Goal: Information Seeking & Learning: Learn about a topic

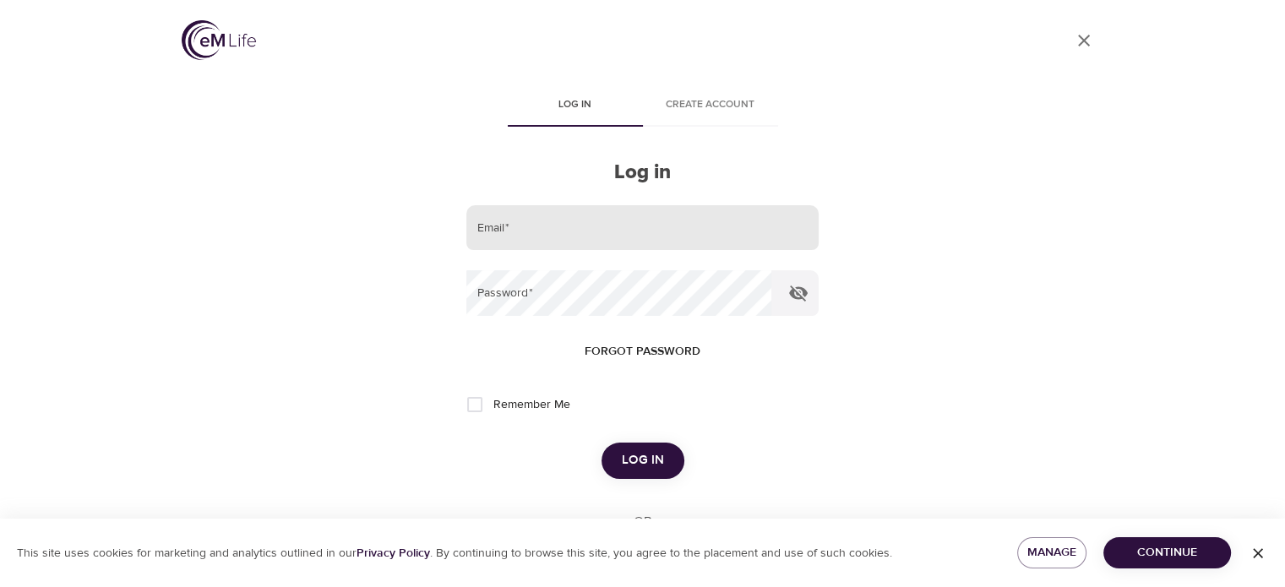
click at [586, 224] on input "email" at bounding box center [641, 228] width 351 height 46
type input "j"
type input "[EMAIL_ADDRESS][DOMAIN_NAME]"
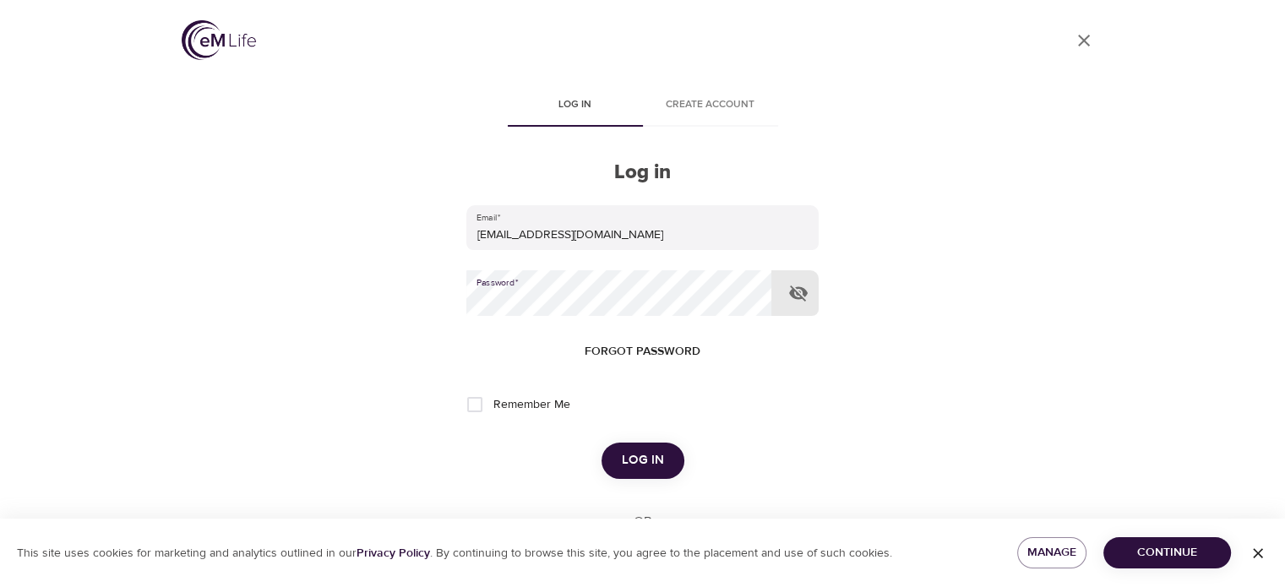
click at [601, 443] on button "Log in" at bounding box center [642, 460] width 83 height 35
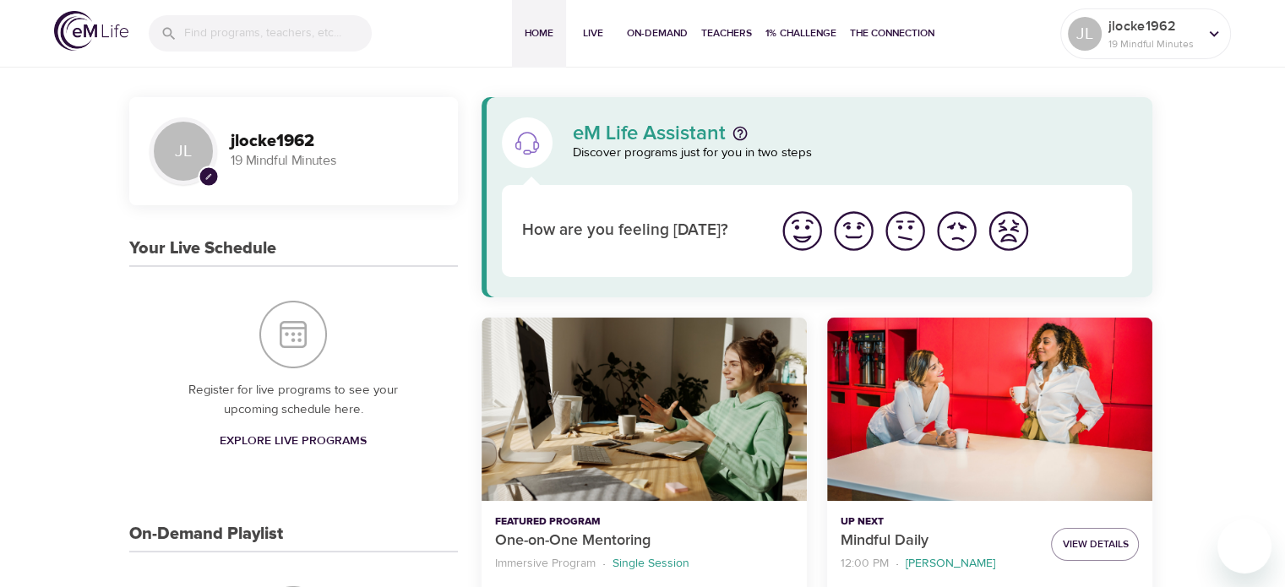
click at [806, 236] on img "I'm feeling great" at bounding box center [802, 231] width 46 height 46
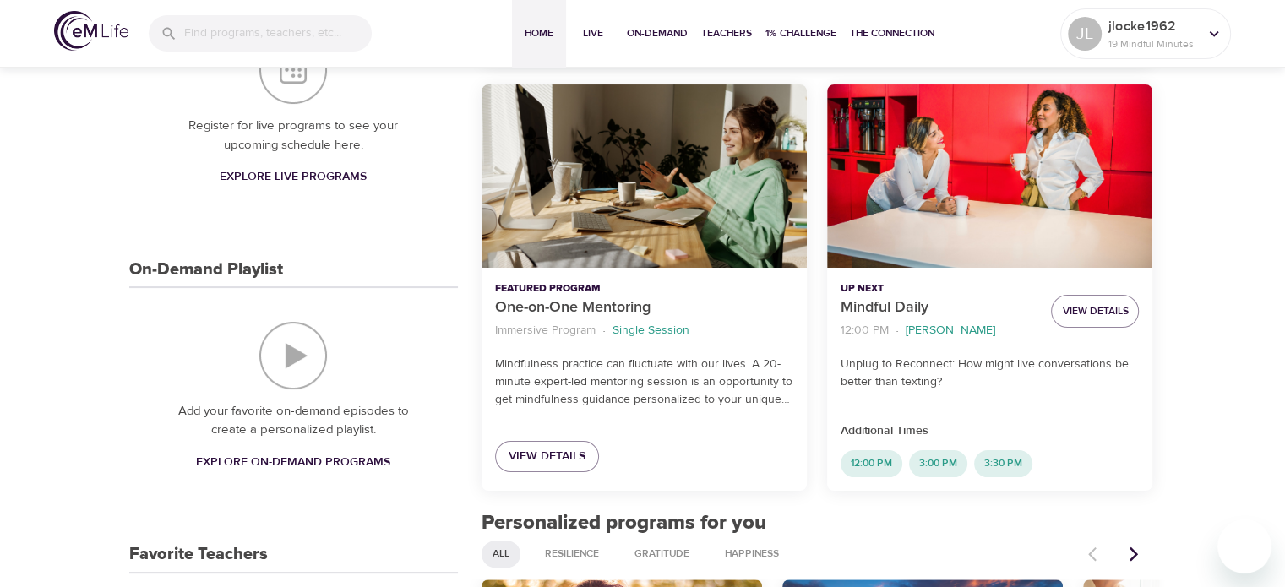
scroll to position [422, 0]
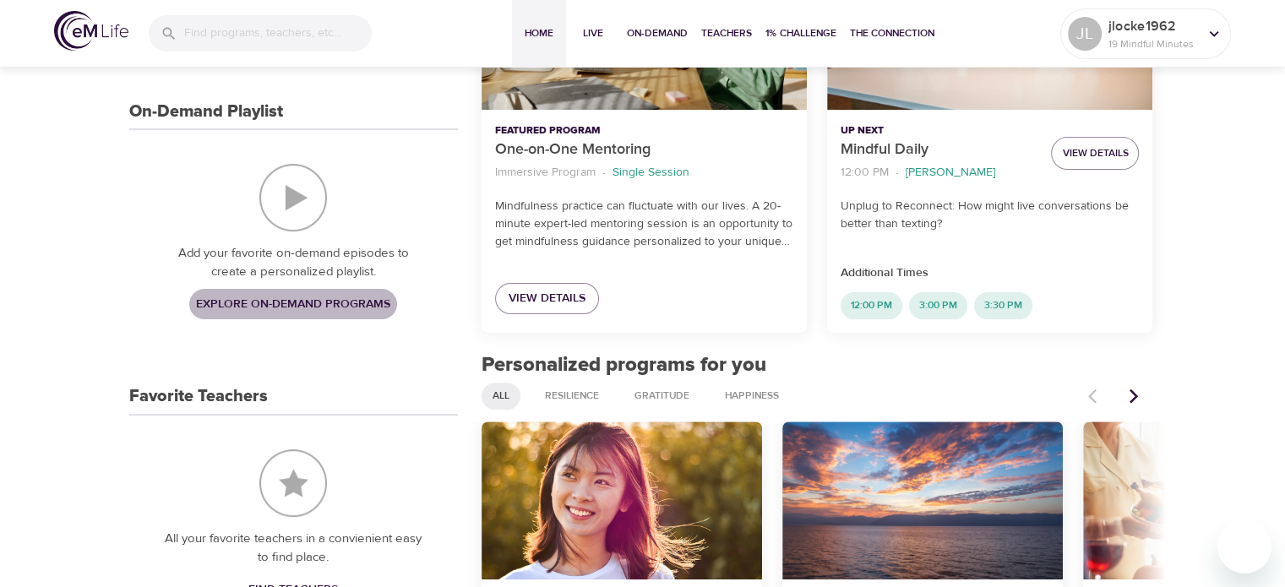
click at [293, 307] on span "Explore On-Demand Programs" at bounding box center [293, 304] width 194 height 21
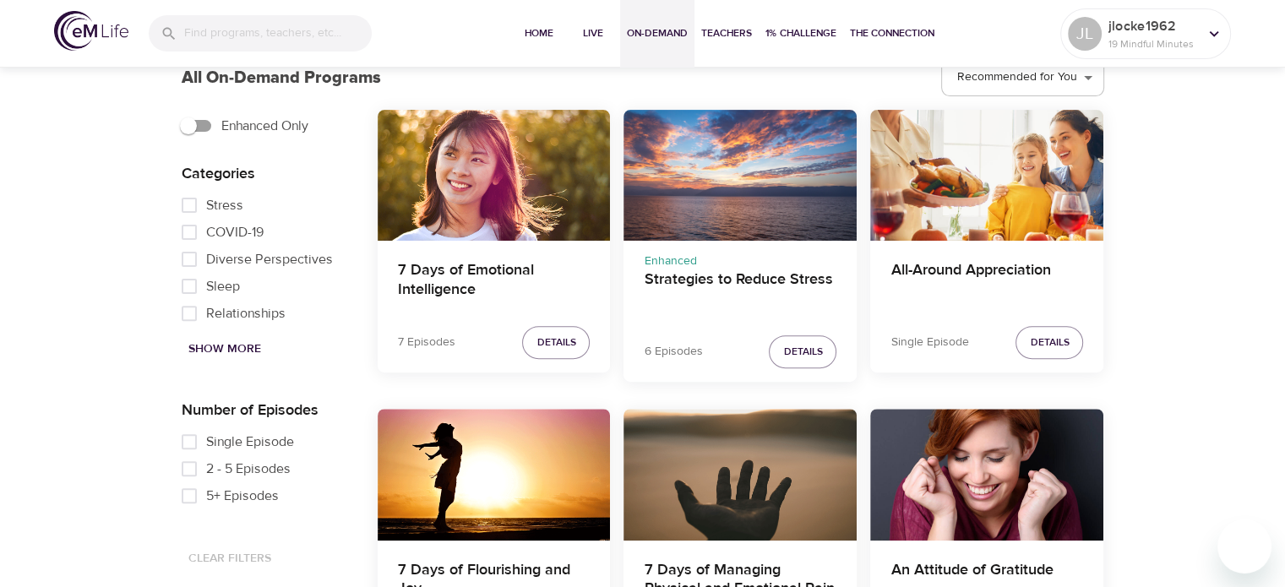
scroll to position [507, 0]
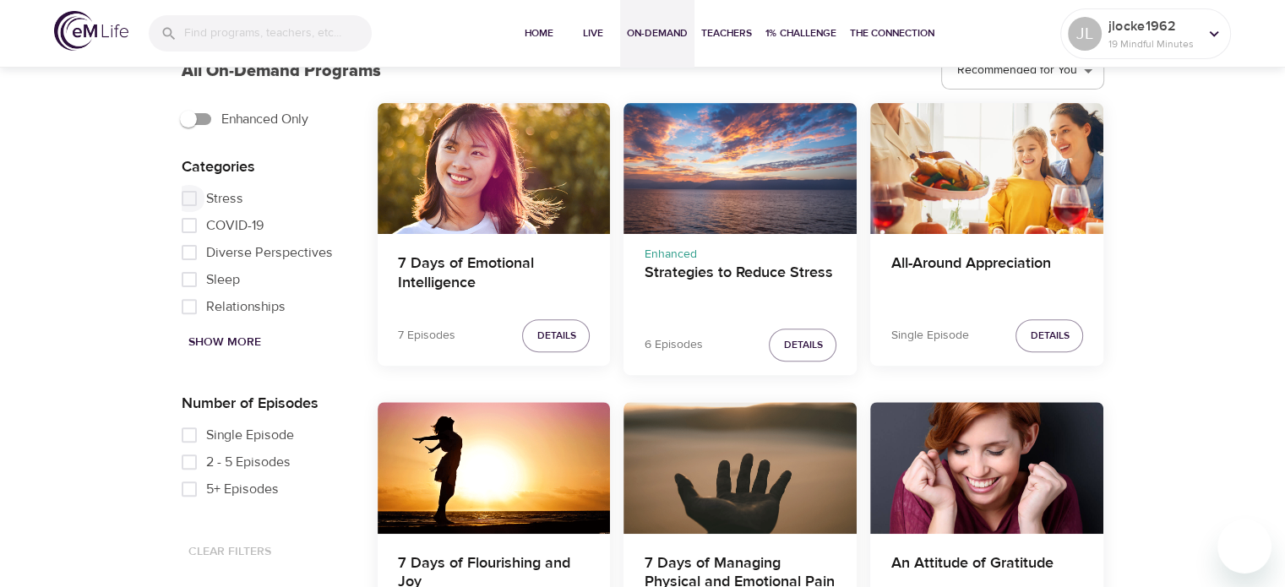
click at [190, 197] on input "Stress" at bounding box center [189, 198] width 34 height 27
checkbox input "true"
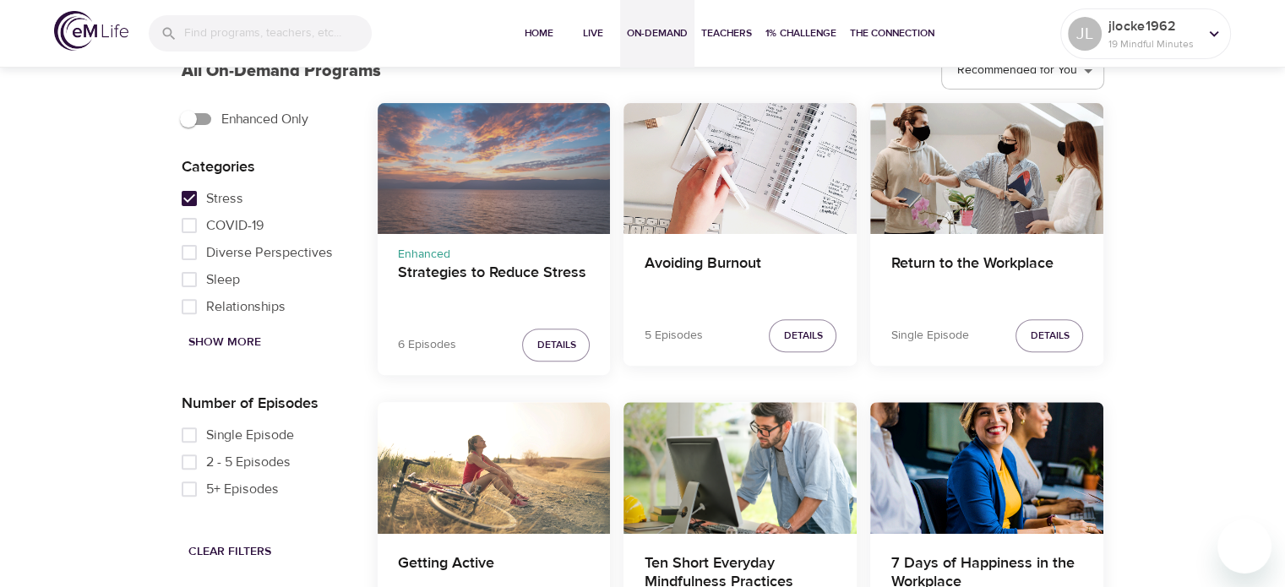
click at [467, 170] on div "Strategies to Reduce Stress" at bounding box center [494, 168] width 233 height 131
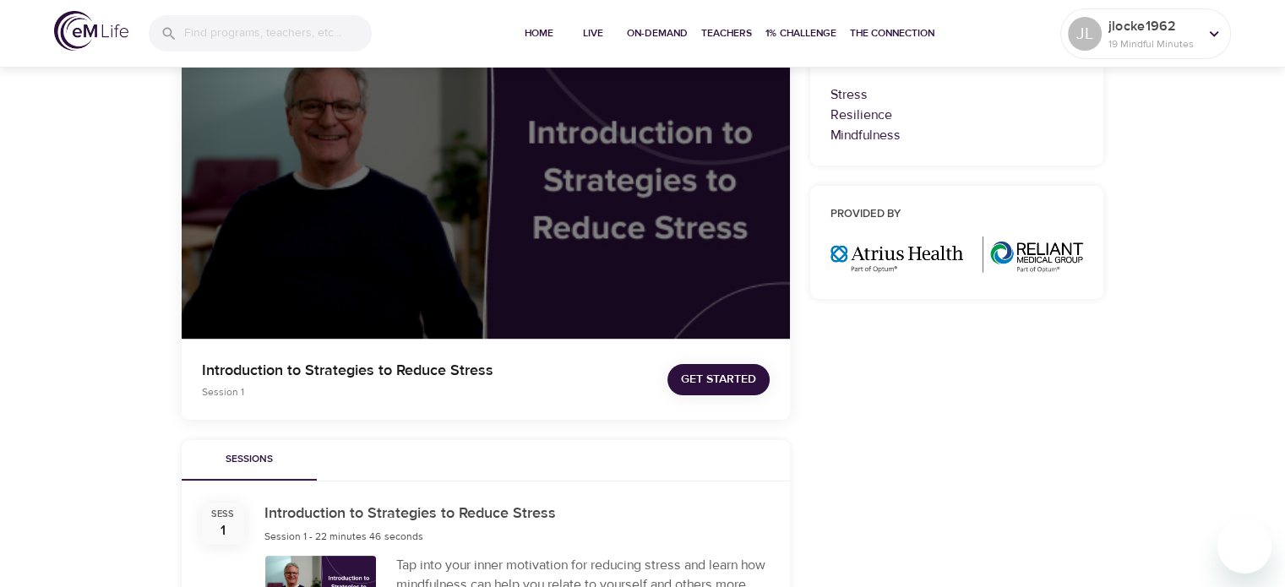
scroll to position [507, 0]
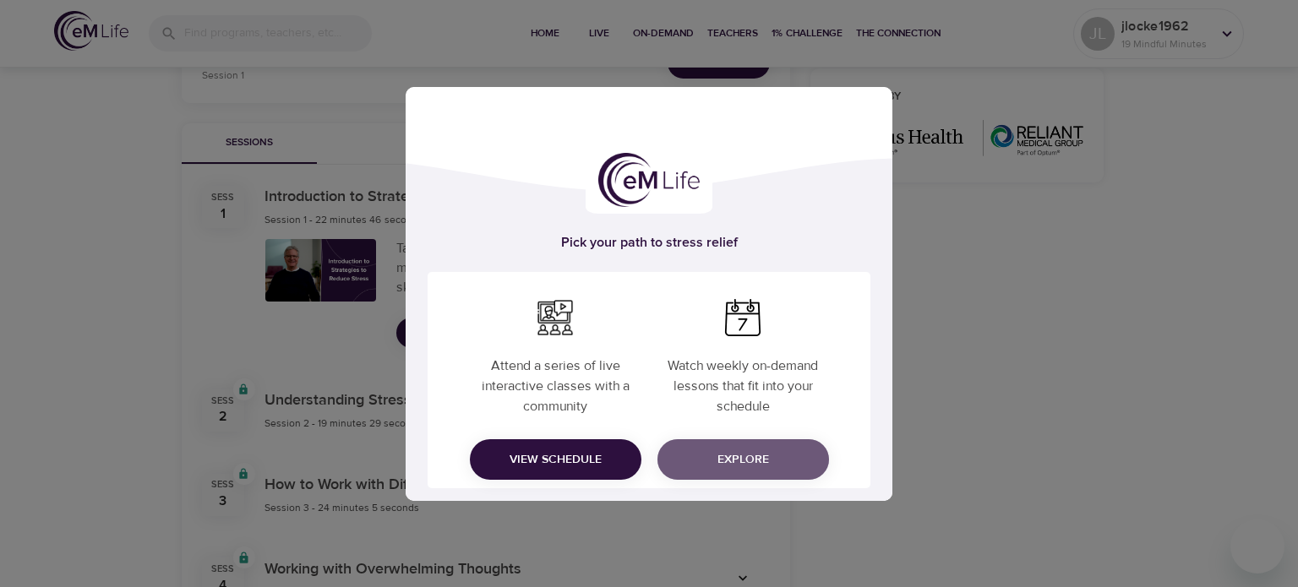
click at [745, 460] on span "Explore" at bounding box center [743, 459] width 144 height 21
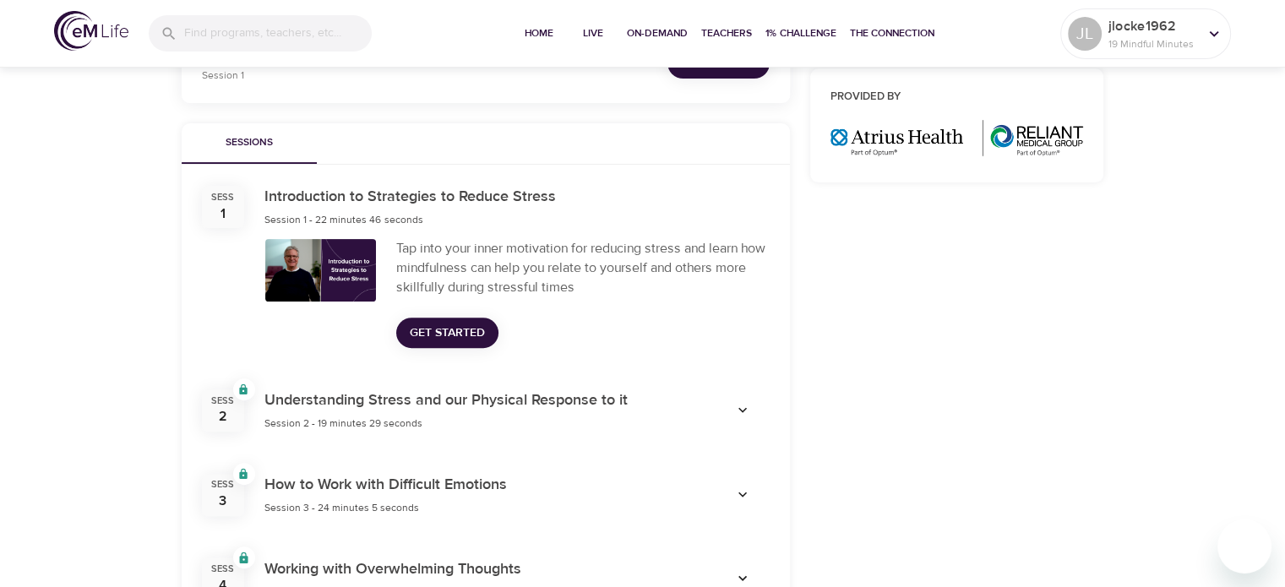
click at [433, 330] on span "Get Started" at bounding box center [447, 333] width 75 height 21
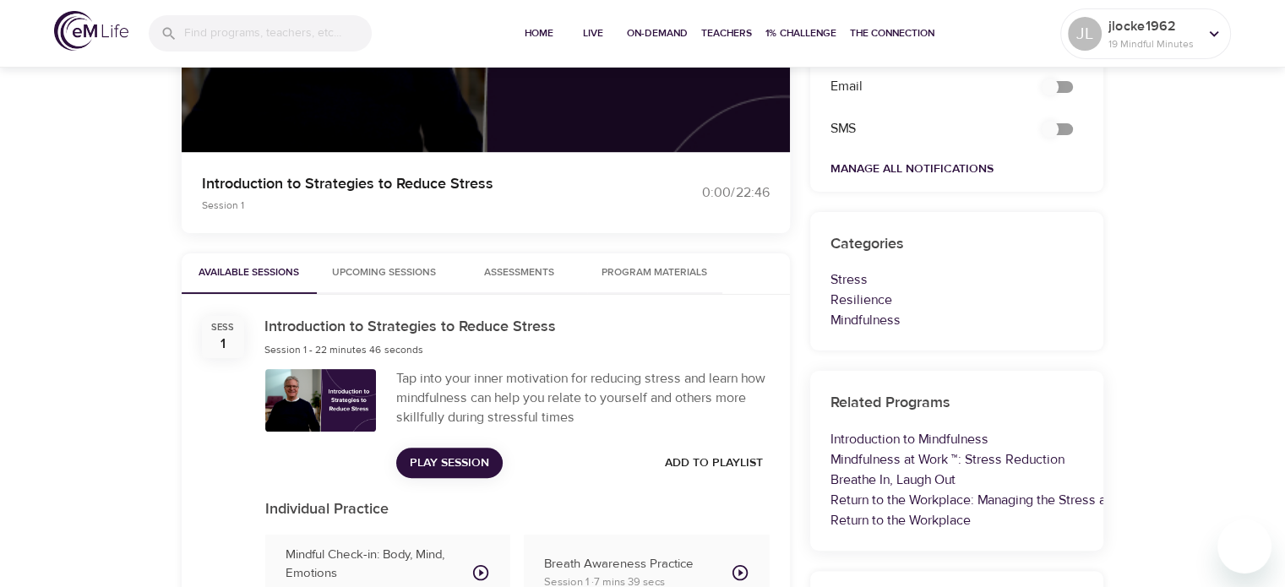
scroll to position [422, 0]
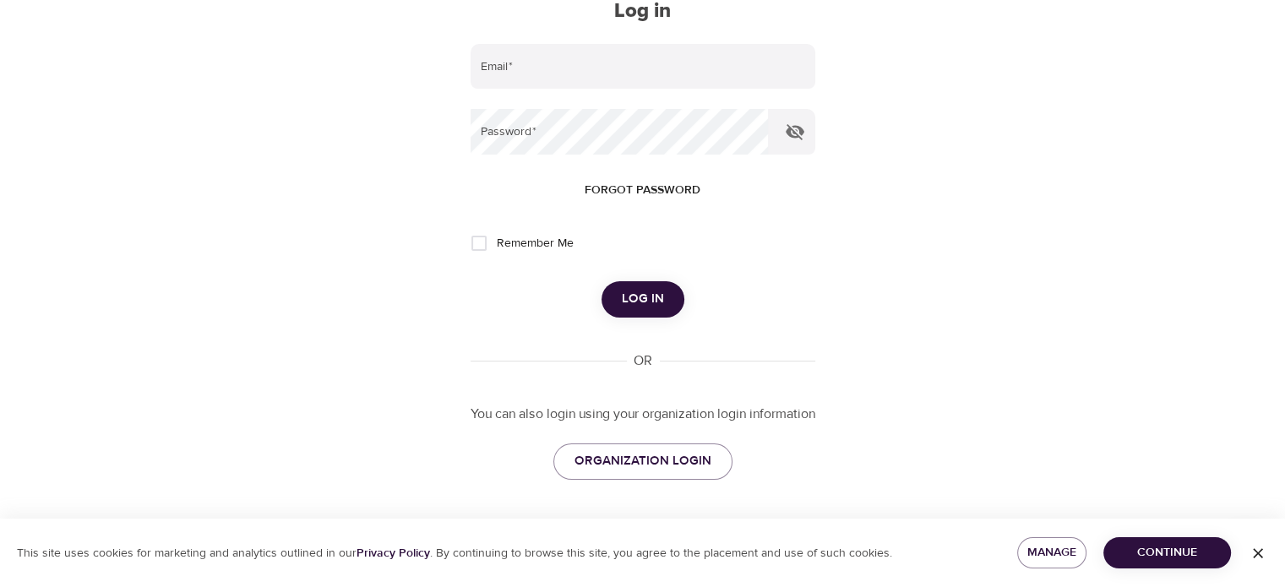
scroll to position [63, 0]
